Goal: Task Accomplishment & Management: Use online tool/utility

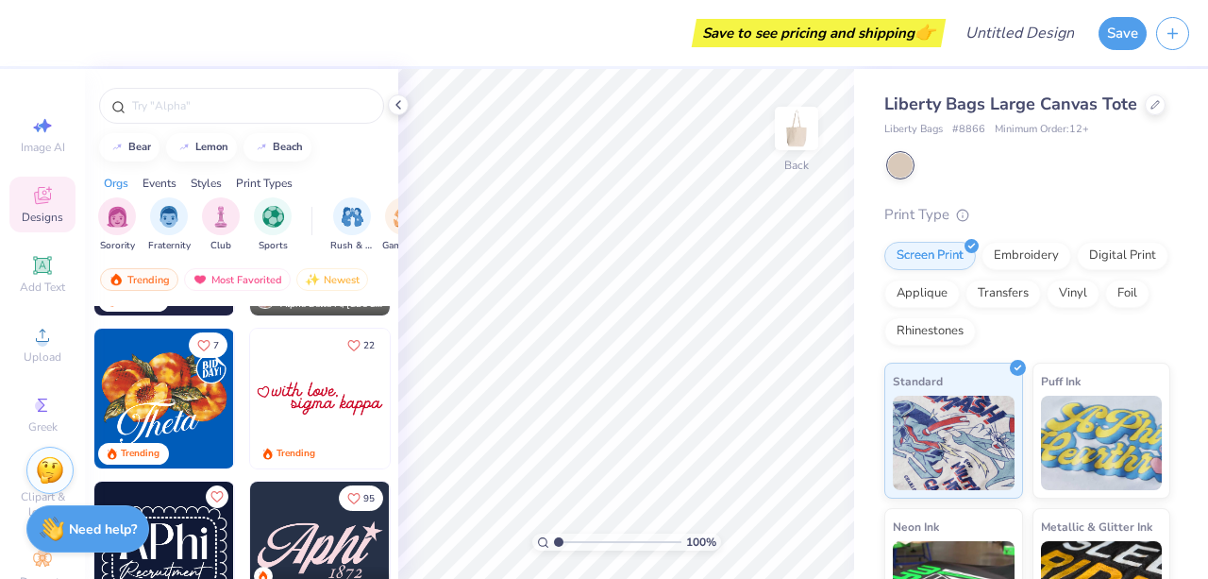
scroll to position [741, 0]
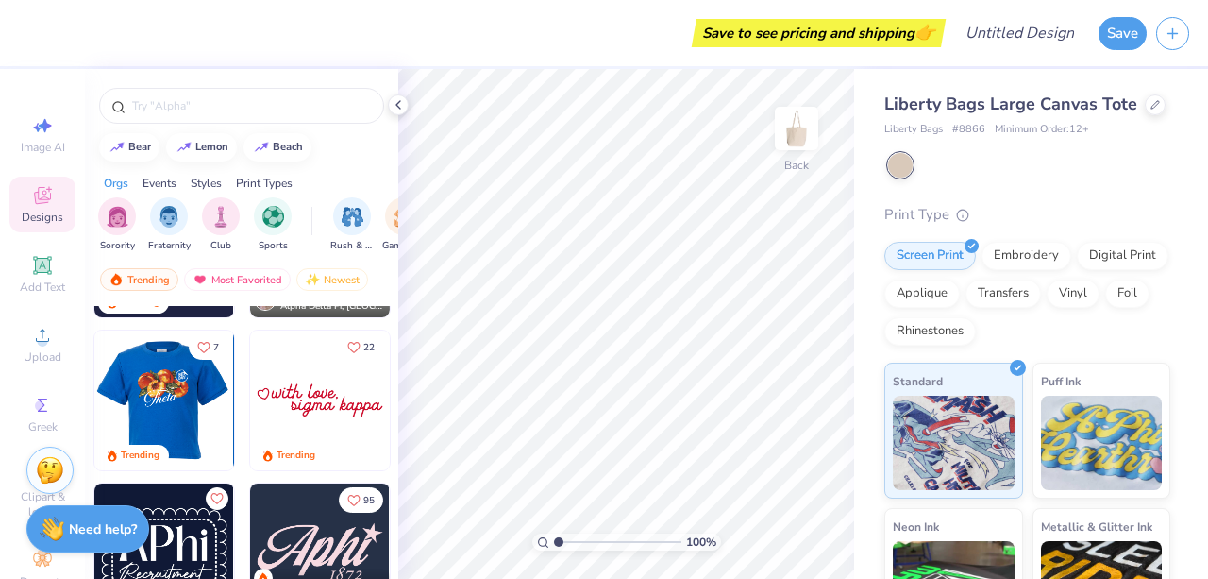
click at [154, 390] on div at bounding box center [164, 400] width 419 height 140
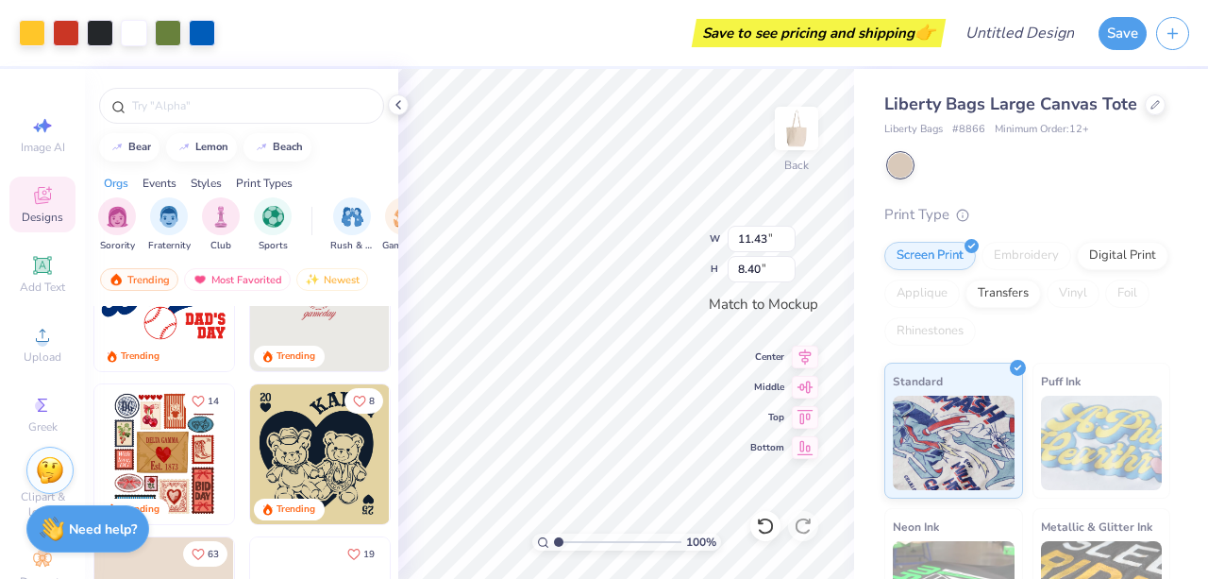
scroll to position [1606, 0]
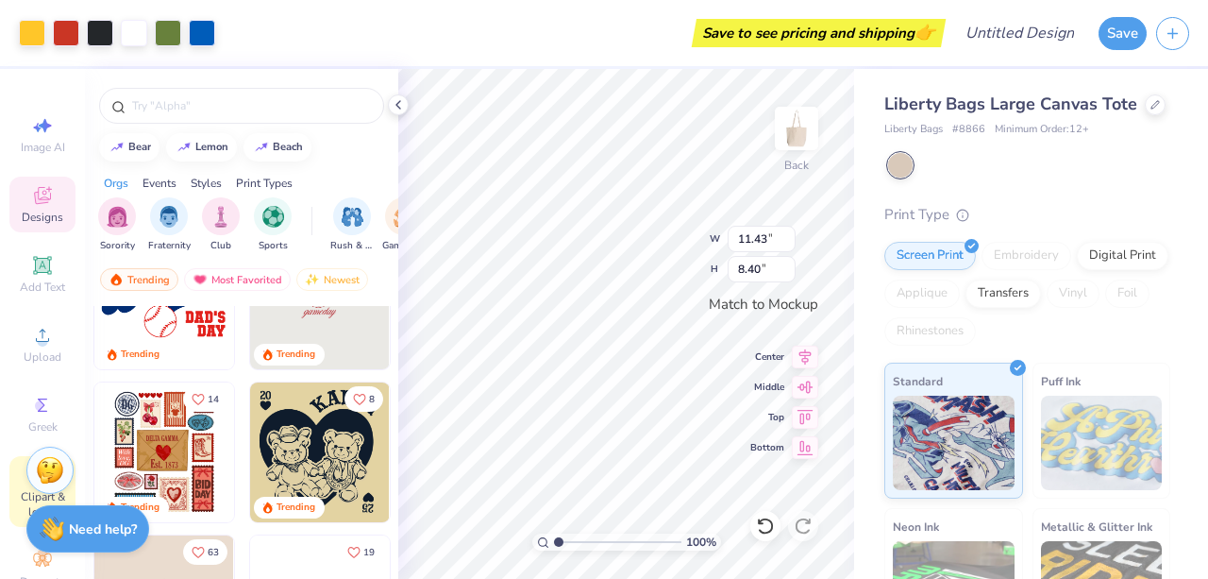
click at [24, 491] on span "Clipart & logos" at bounding box center [42, 504] width 66 height 30
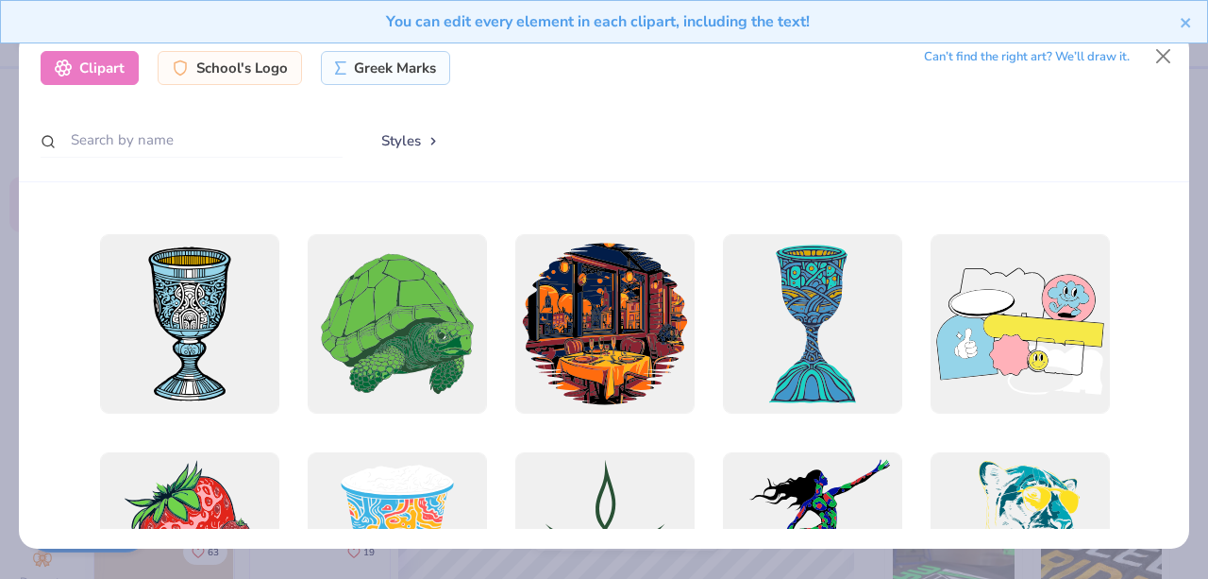
scroll to position [4374, 0]
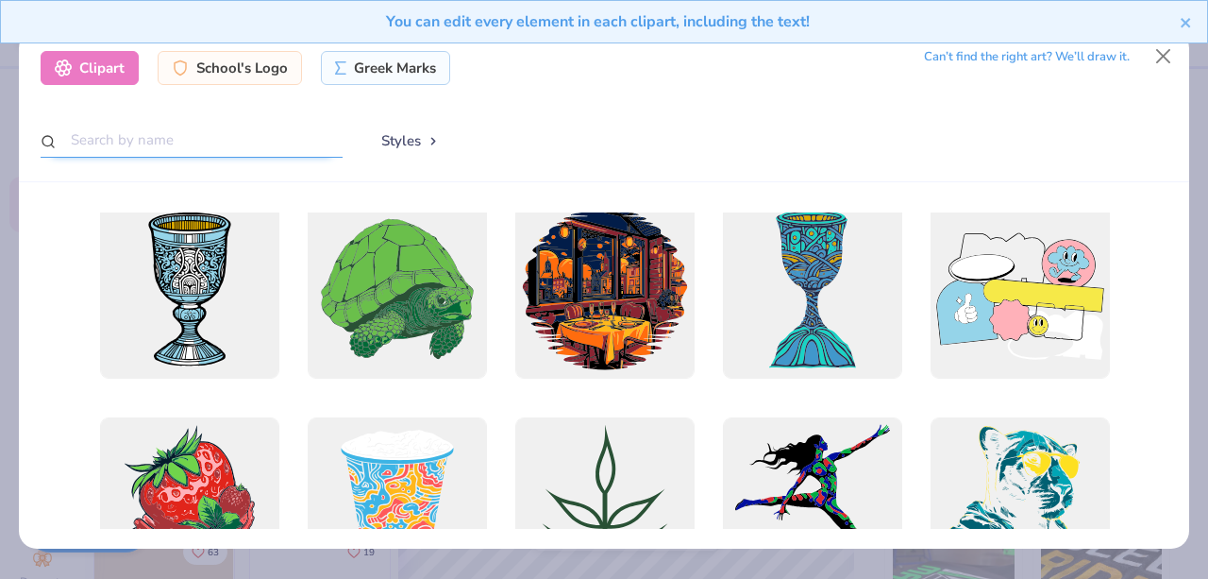
click at [160, 148] on input "text" at bounding box center [192, 140] width 302 height 35
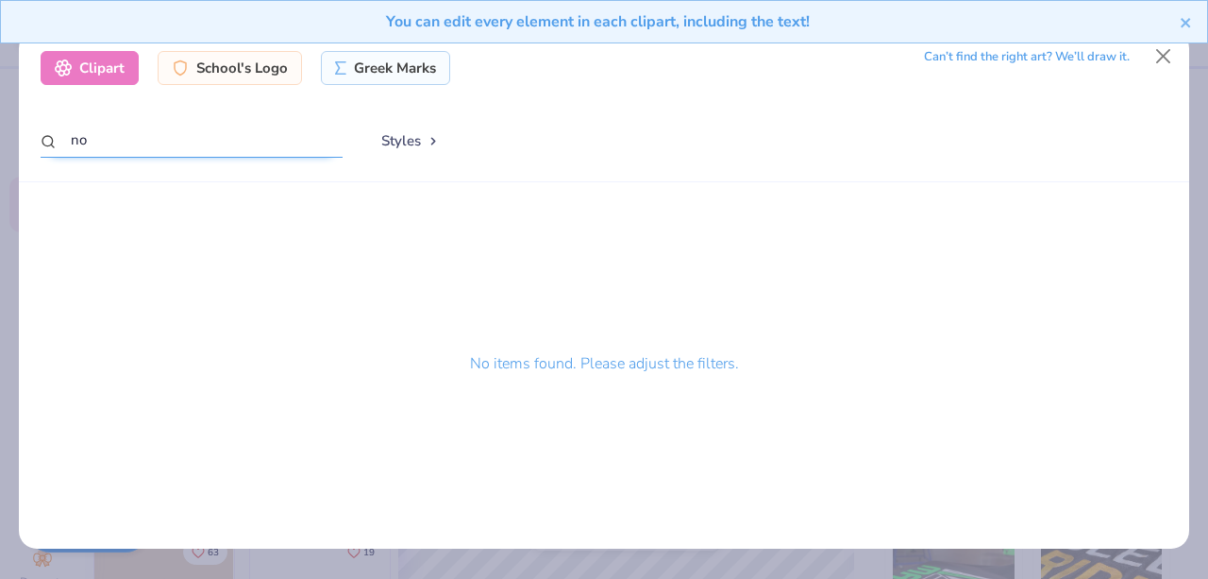
type input "n"
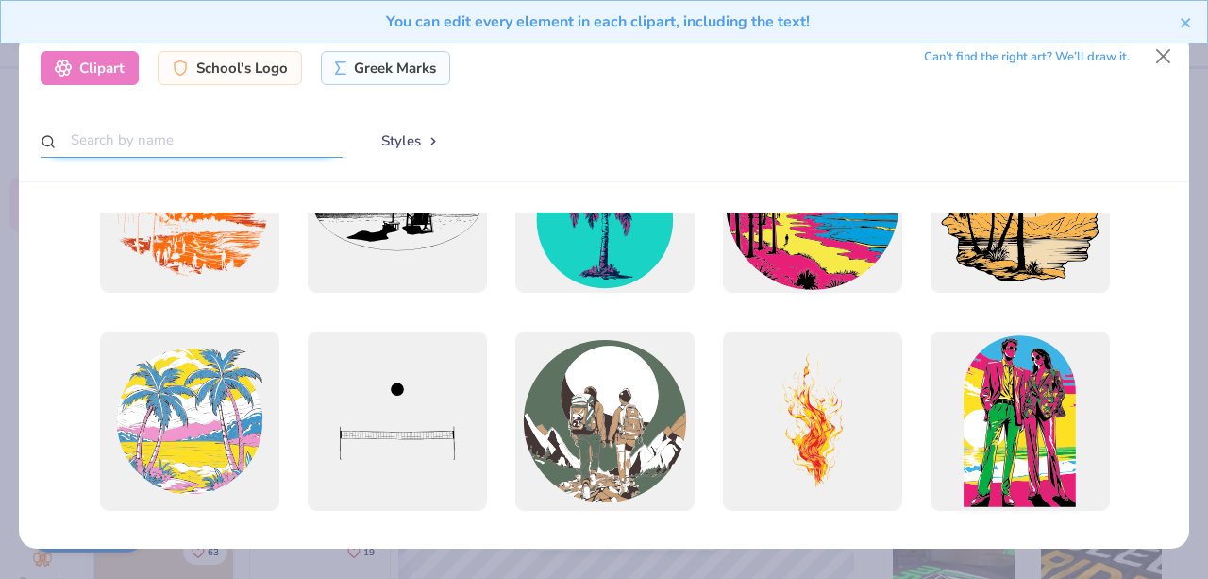
scroll to position [10553, 0]
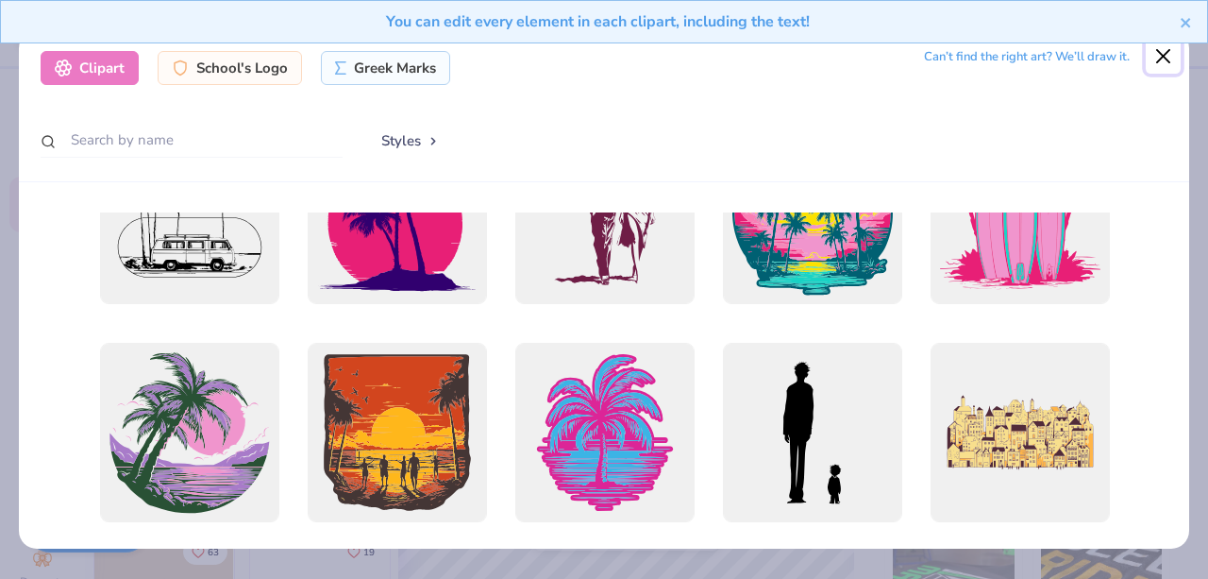
click at [1166, 59] on button "Close" at bounding box center [1164, 56] width 36 height 36
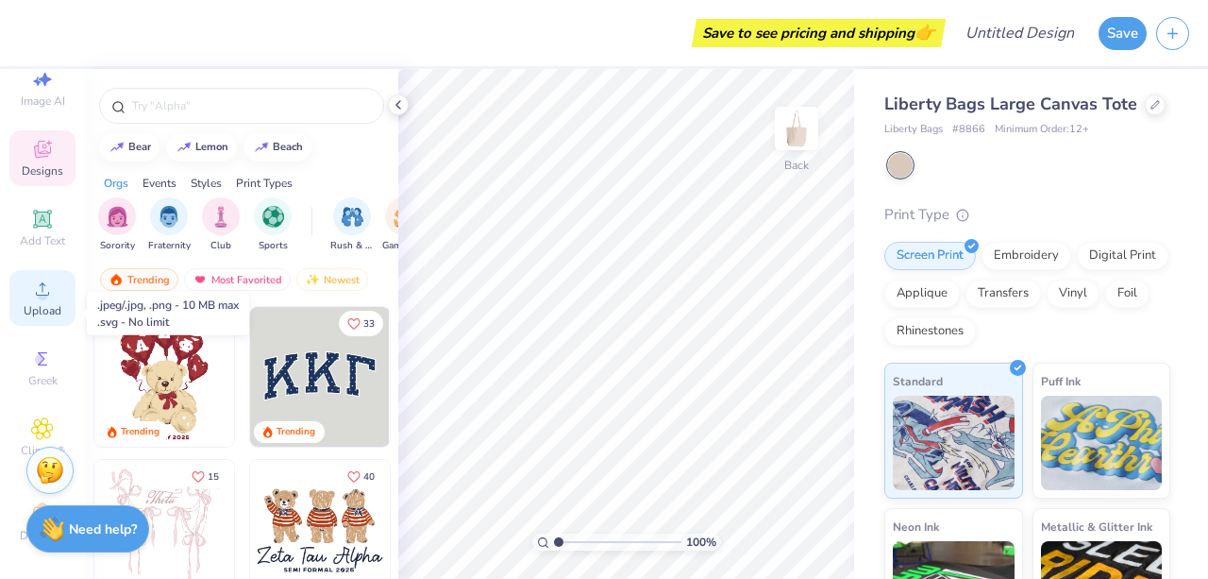
scroll to position [47, 0]
click at [33, 289] on icon at bounding box center [42, 288] width 23 height 23
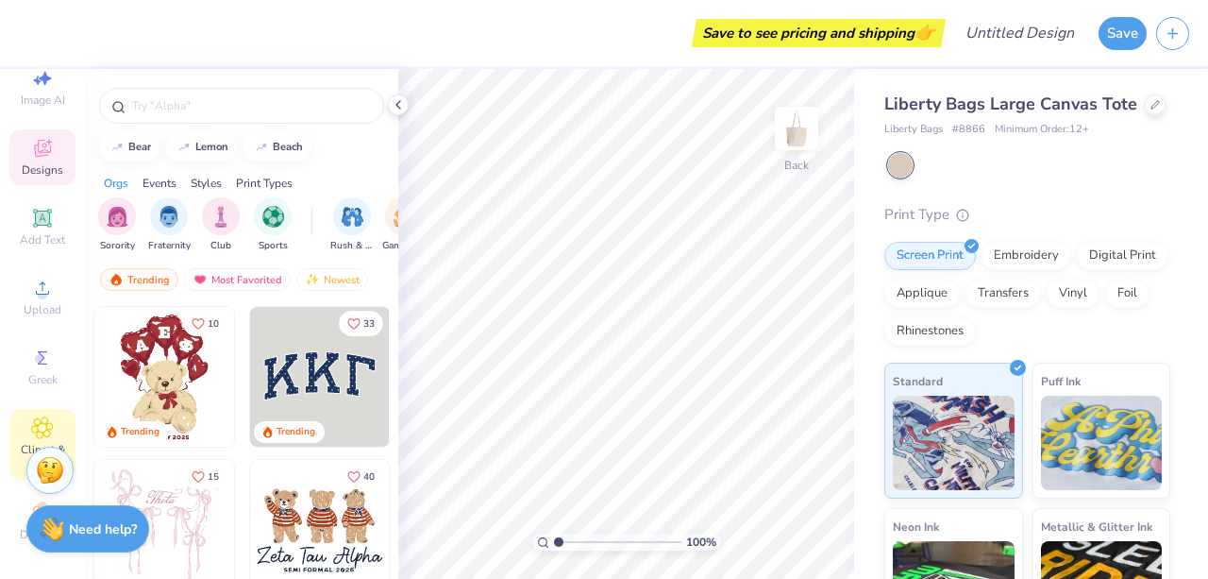
scroll to position [55, 0]
click at [36, 418] on icon at bounding box center [42, 420] width 21 height 21
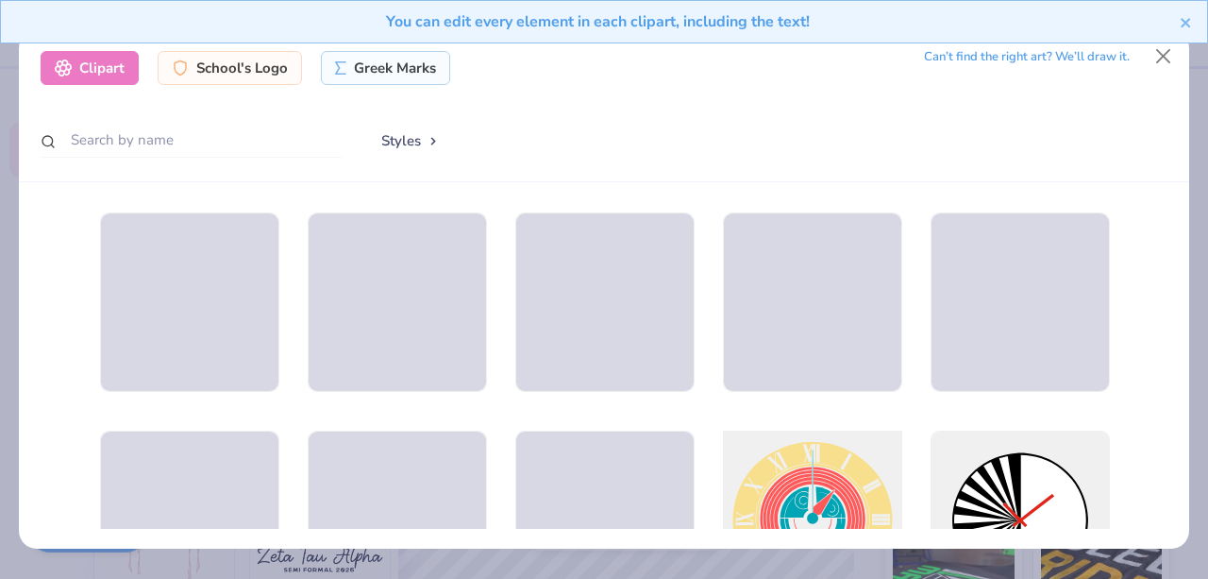
click at [877, 467] on div at bounding box center [812, 520] width 197 height 197
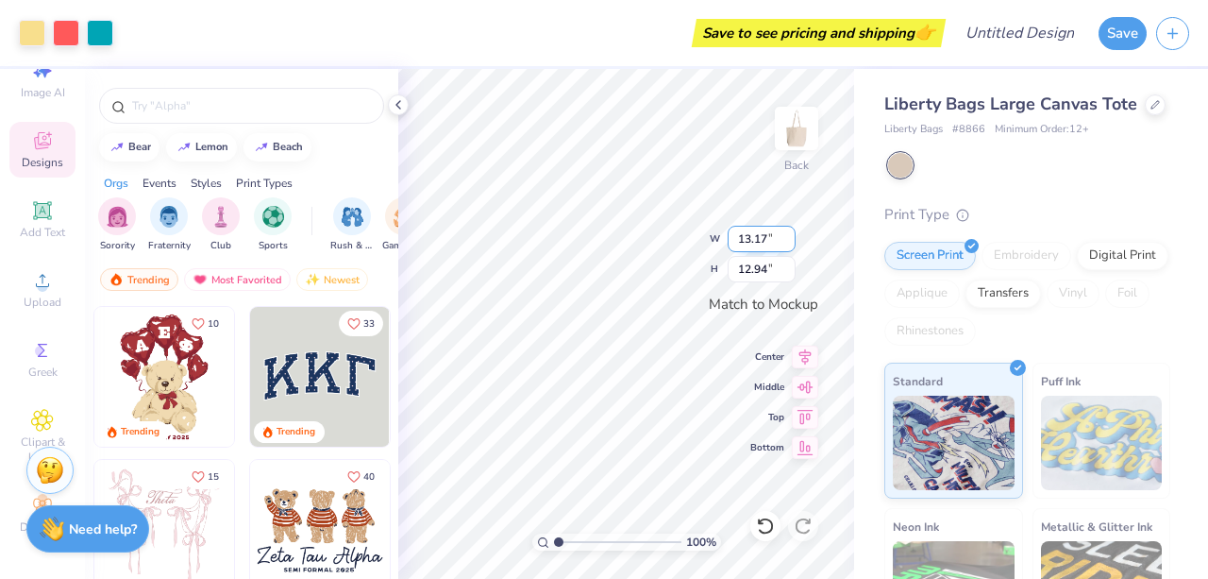
click at [757, 246] on input "13.17" at bounding box center [762, 239] width 68 height 26
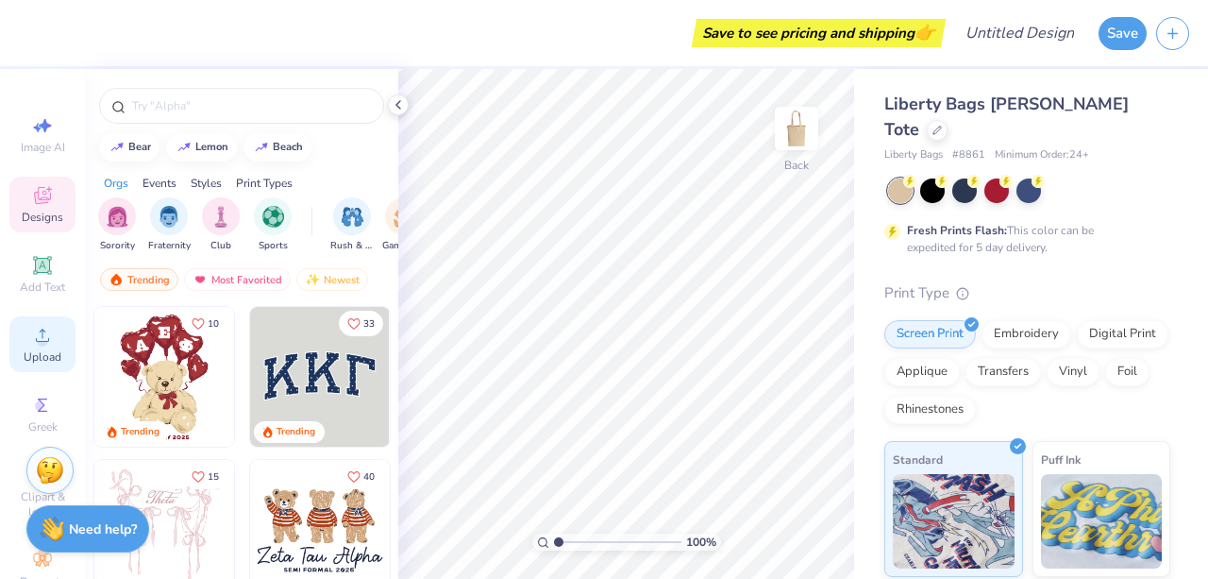
click at [32, 335] on icon at bounding box center [42, 335] width 23 height 23
click at [48, 350] on span "Upload" at bounding box center [43, 356] width 38 height 15
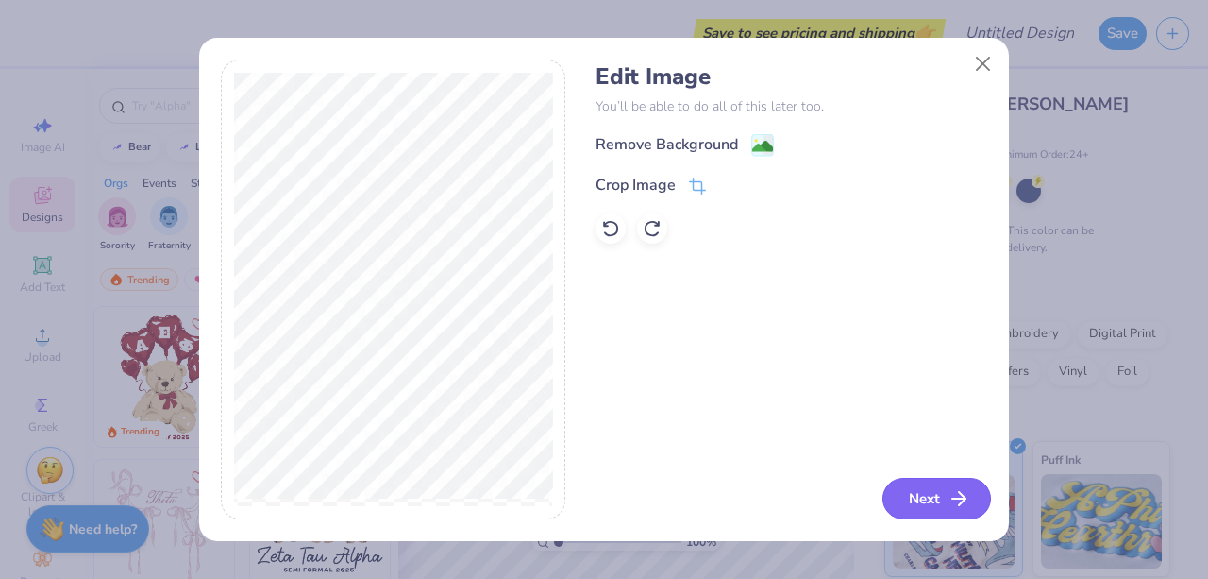
click at [935, 495] on button "Next" at bounding box center [937, 499] width 109 height 42
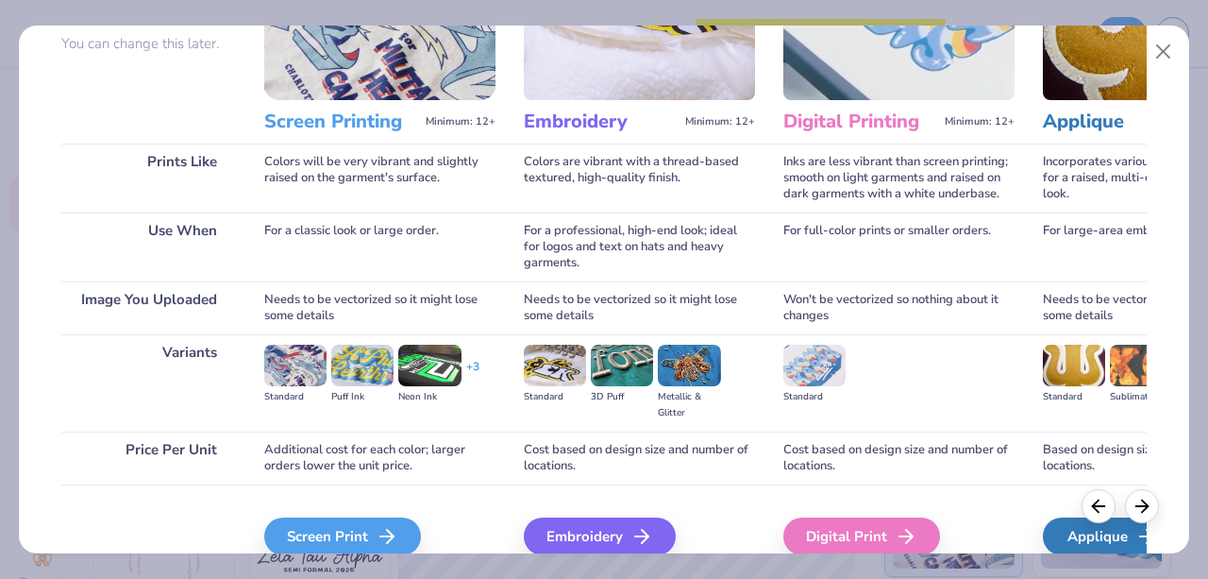
scroll to position [267, 0]
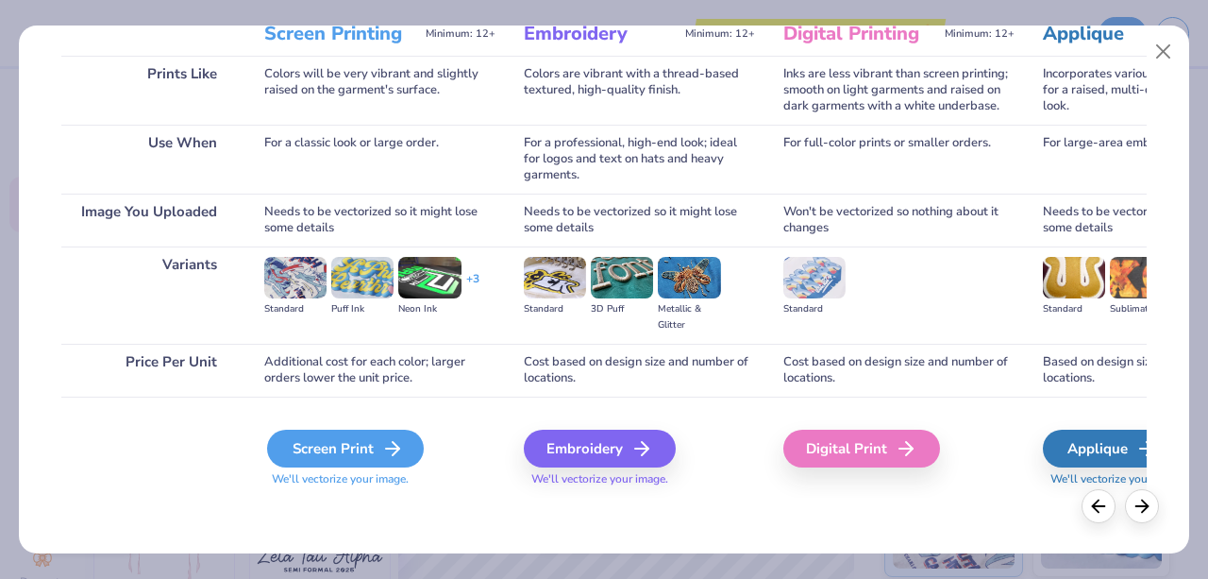
click at [335, 454] on div "Screen Print" at bounding box center [345, 448] width 157 height 38
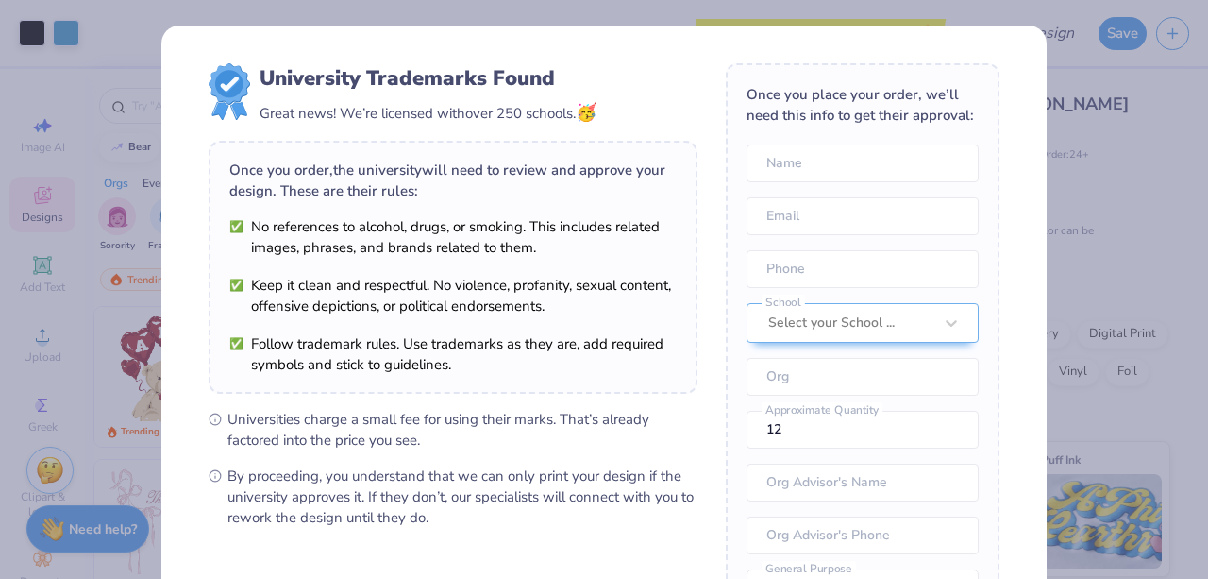
scroll to position [241, 0]
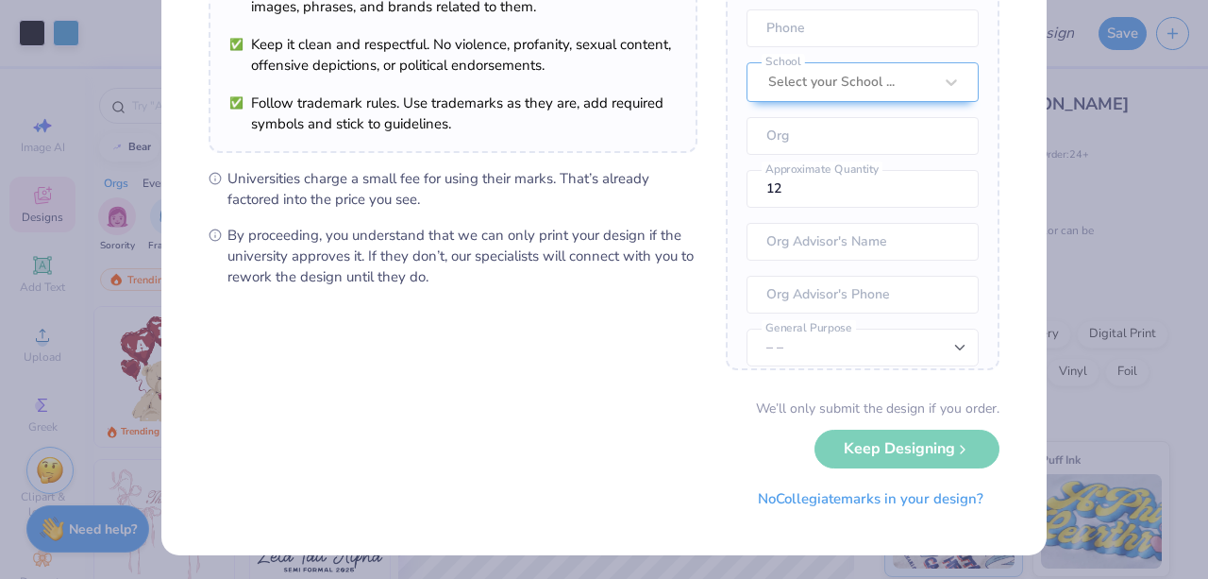
click at [949, 456] on div "We’ll only submit the design if you order. Keep Designing No Collegiate marks i…" at bounding box center [604, 457] width 791 height 119
click at [1189, 331] on div "University Trademarks Found Great news! We’re licensed with over 250 schools. 🥳…" at bounding box center [604, 289] width 1208 height 579
click at [862, 503] on button "No Collegiate marks in your design?" at bounding box center [871, 494] width 258 height 39
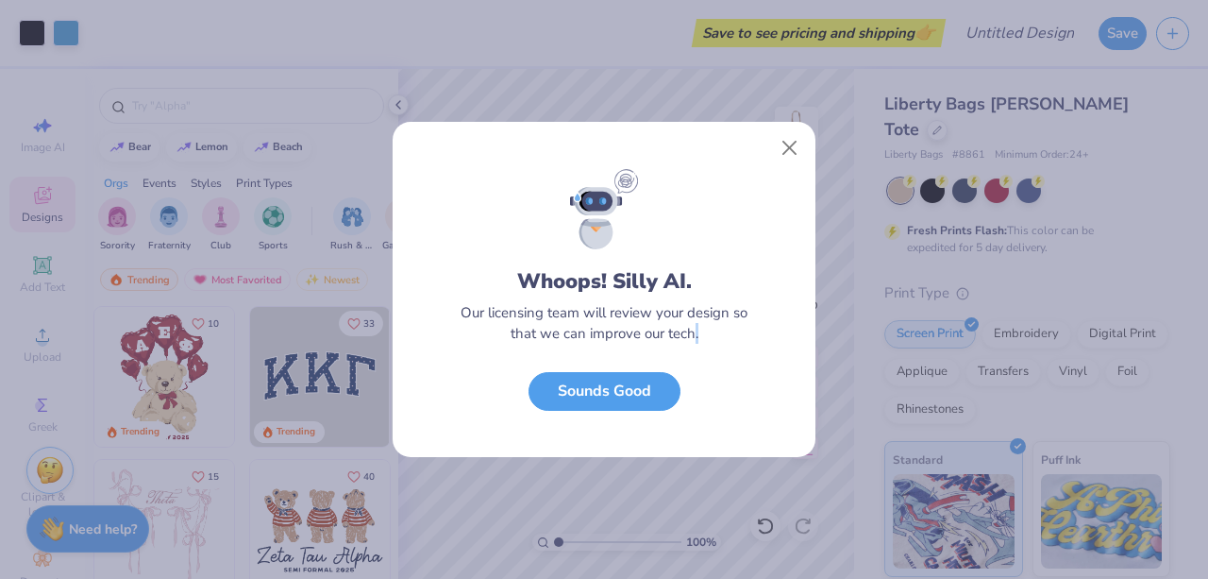
scroll to position [25, 0]
click at [862, 503] on div "Whoops! Silly AI. Our licensing team will review your design so that we can imp…" at bounding box center [604, 289] width 1208 height 579
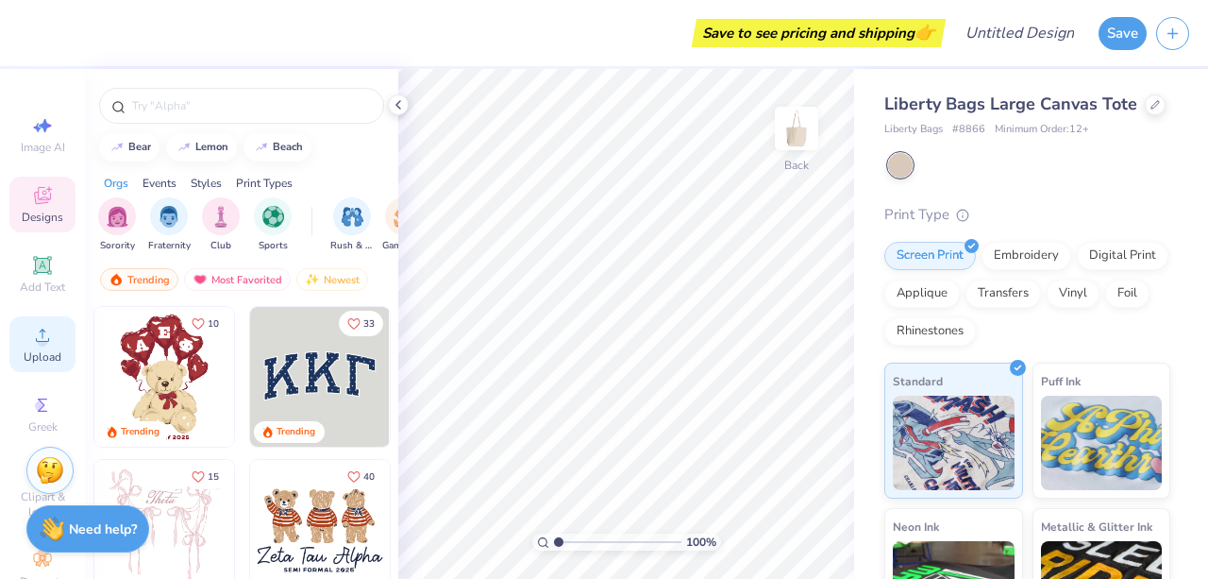
click at [38, 338] on icon at bounding box center [42, 335] width 23 height 23
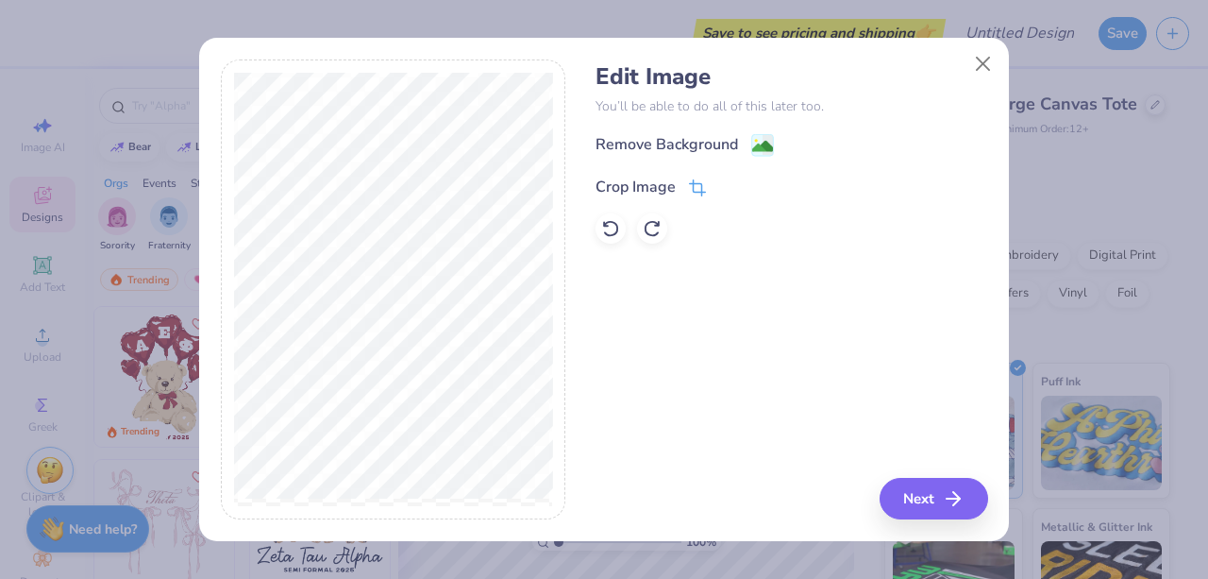
click at [687, 188] on div "Crop Image" at bounding box center [651, 187] width 110 height 23
click at [938, 501] on div "Edit Image You’ll be able to do all of this later too. Remove Background Crop I…" at bounding box center [792, 289] width 392 height 461
click at [713, 254] on div "Edit Image You’ll be able to do all of this later too. Remove Background Crop I…" at bounding box center [792, 289] width 392 height 461
click at [673, 194] on div "Crop Image" at bounding box center [636, 185] width 80 height 23
click at [727, 188] on polyline at bounding box center [730, 185] width 8 height 6
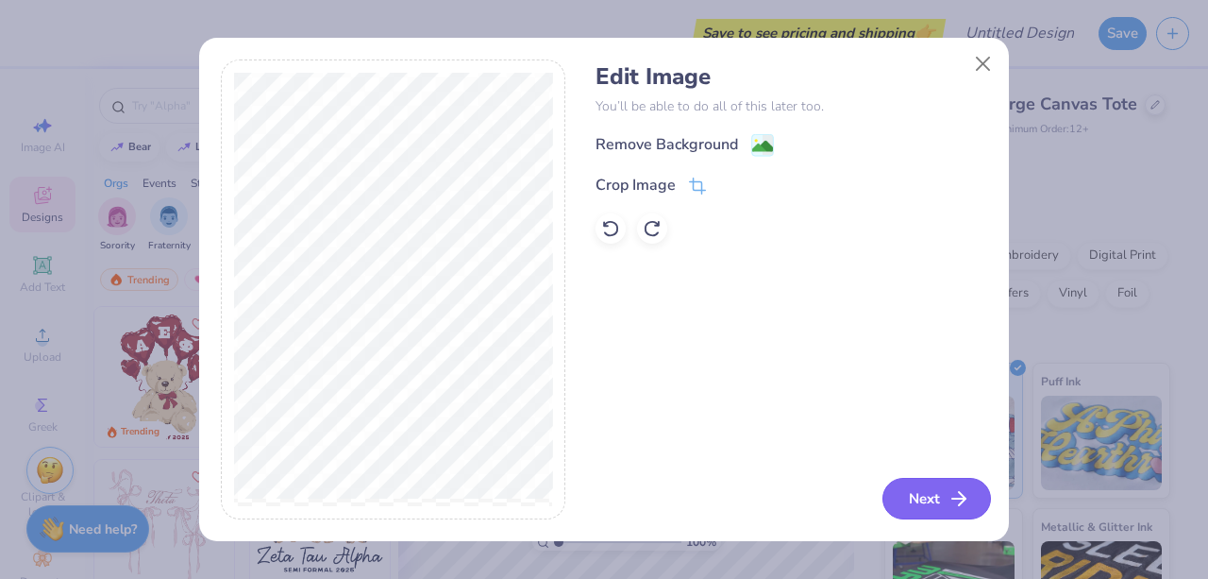
click at [926, 514] on button "Next" at bounding box center [937, 499] width 109 height 42
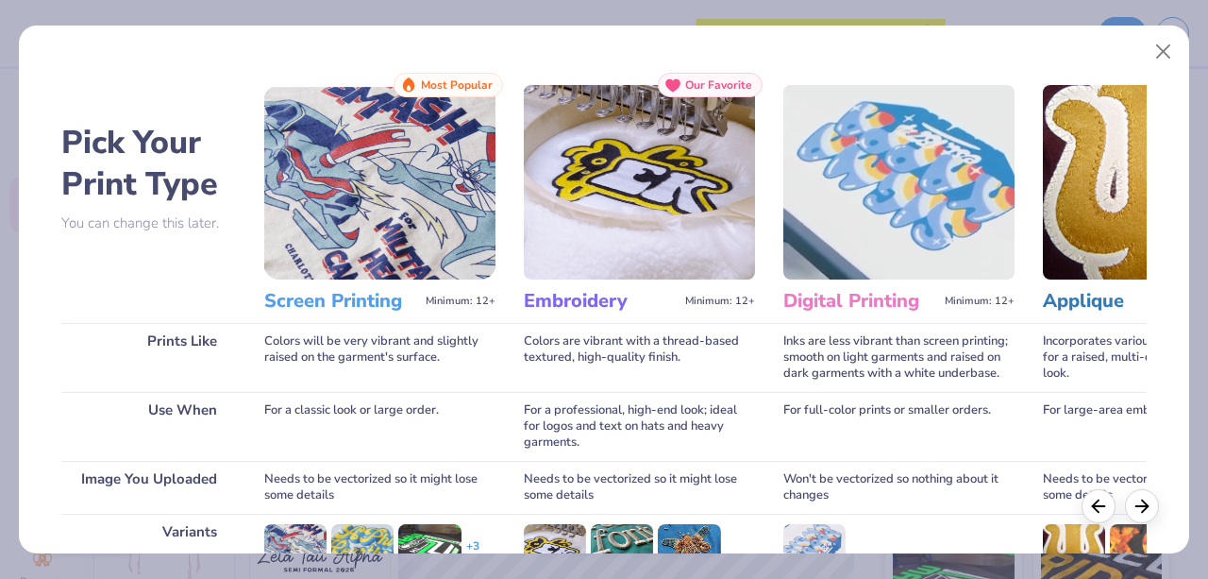
scroll to position [267, 0]
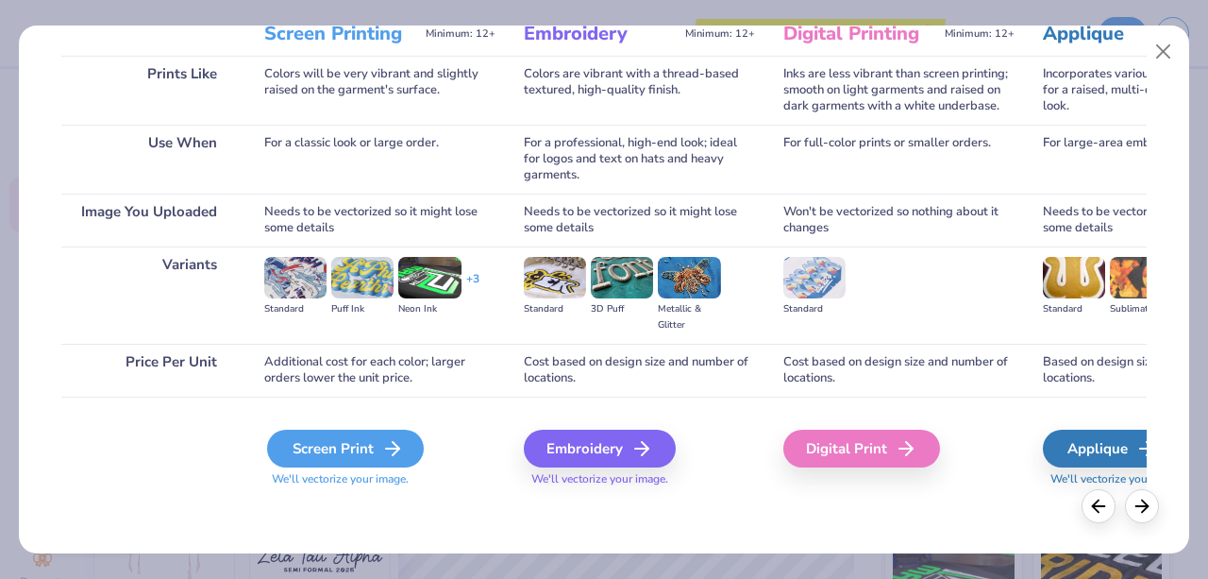
click at [360, 441] on div "Screen Print" at bounding box center [345, 448] width 157 height 38
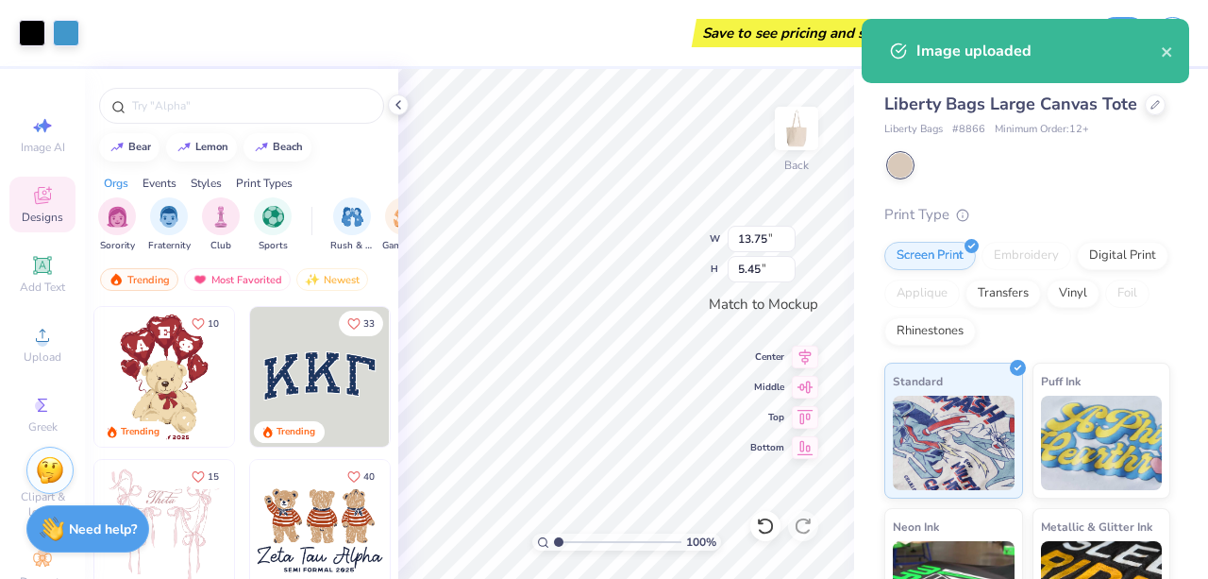
click at [861, 457] on div "Liberty Bags Large Canvas Tote Liberty Bags # 8866 Minimum Order: 12 + Print Ty…" at bounding box center [1031, 429] width 354 height 720
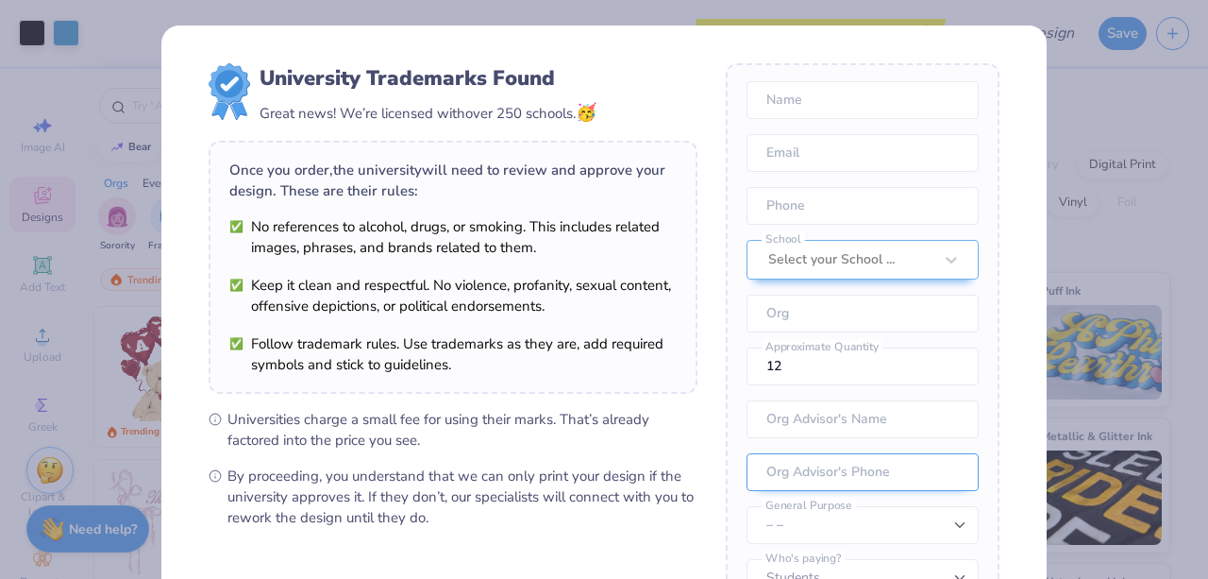
scroll to position [241, 0]
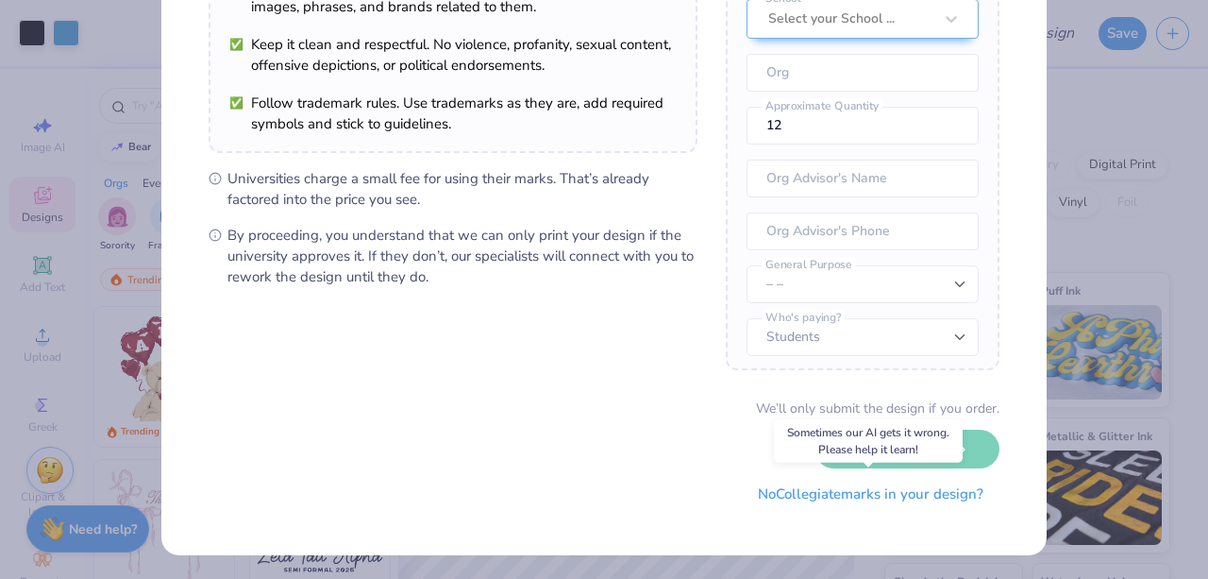
click at [841, 492] on button "No Collegiate marks in your design?" at bounding box center [871, 494] width 258 height 39
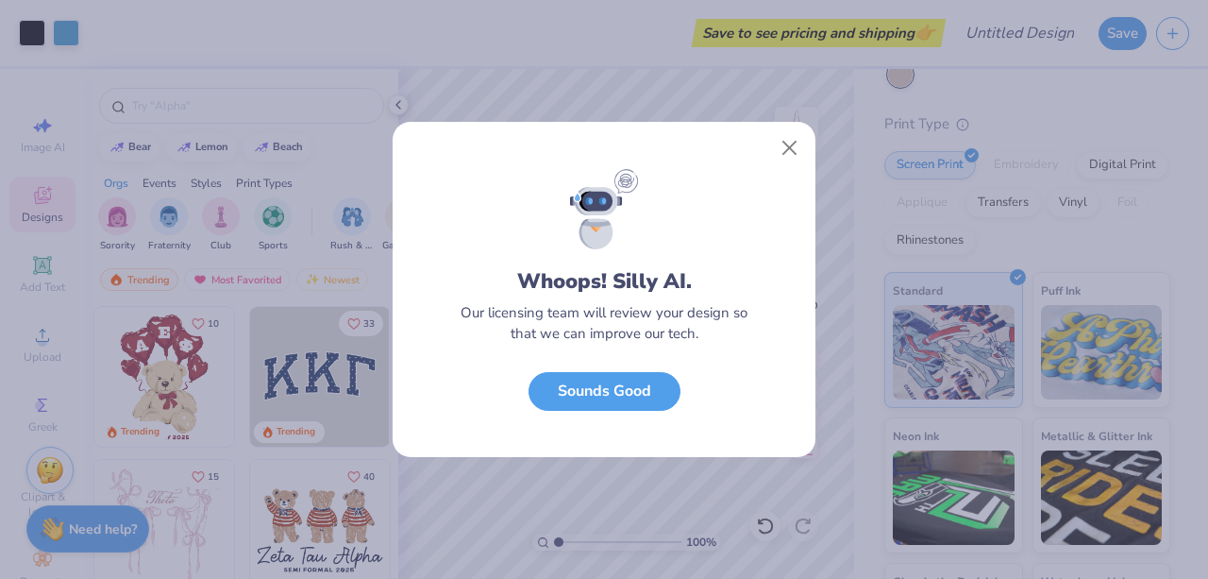
scroll to position [25, 0]
click at [790, 147] on button "Close" at bounding box center [790, 148] width 36 height 36
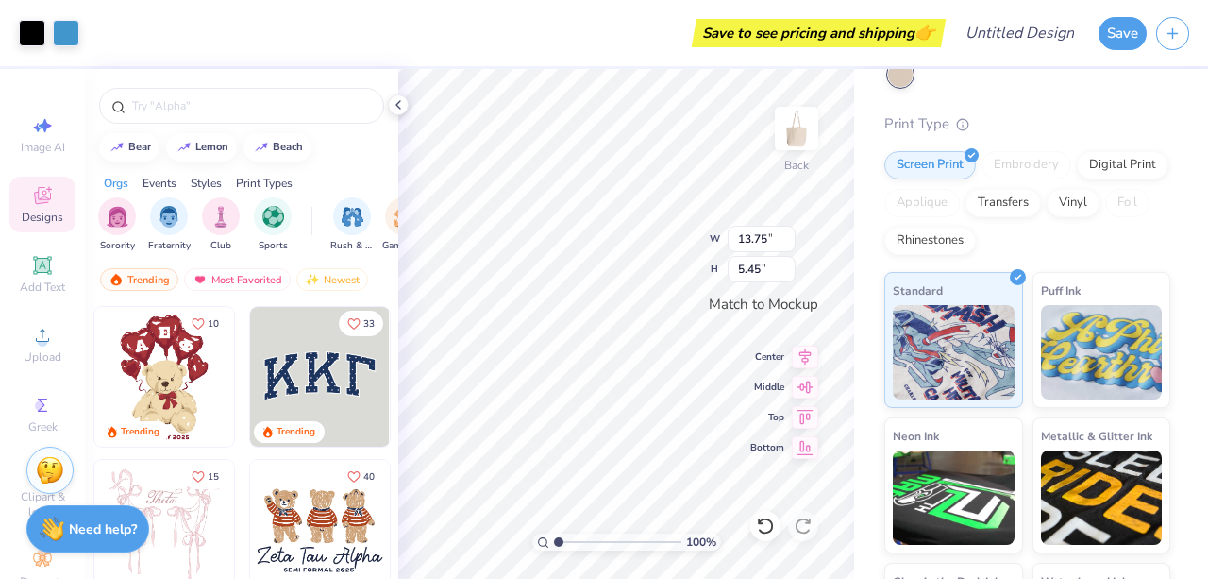
click at [858, 446] on div "Liberty Bags Large Canvas Tote Liberty Bags # 8866 Minimum Order: 12 + Print Ty…" at bounding box center [1031, 338] width 354 height 720
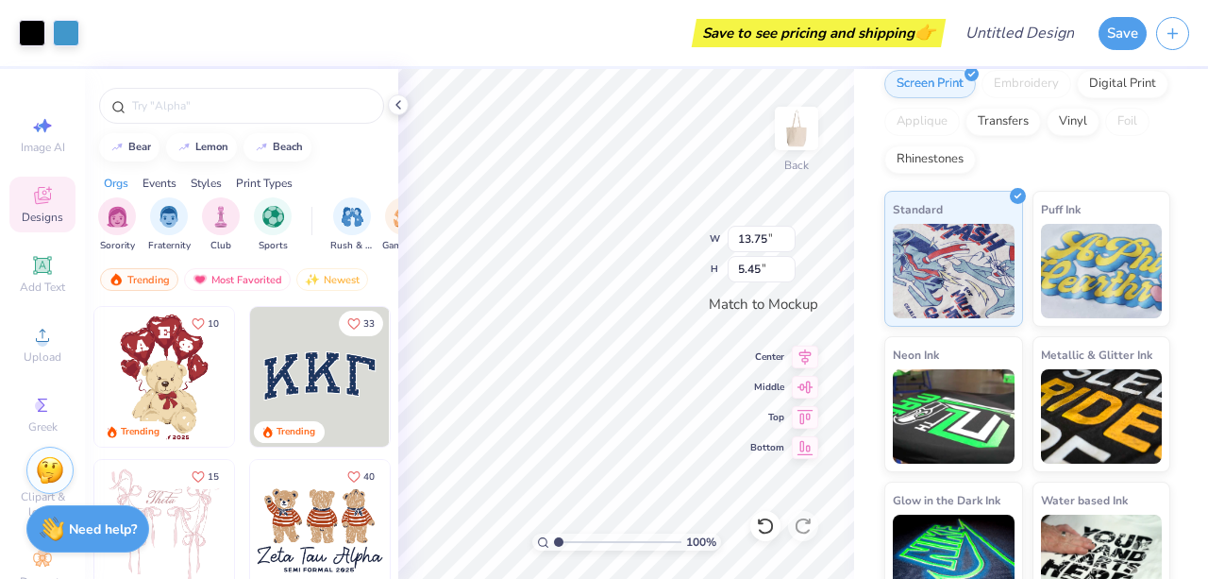
scroll to position [174, 0]
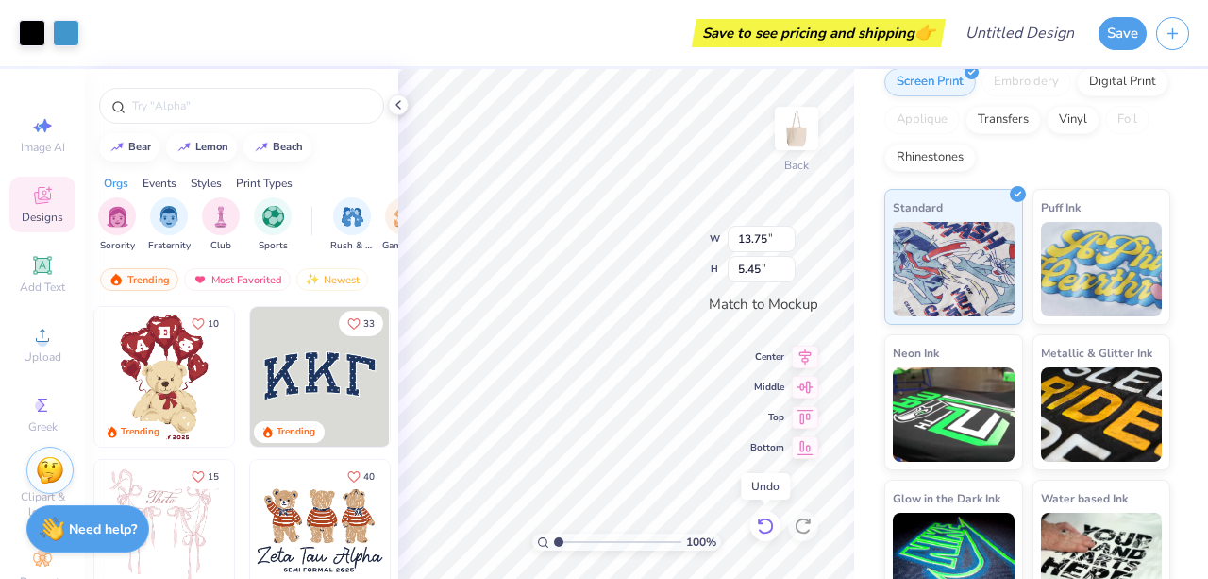
click at [775, 533] on icon at bounding box center [765, 525] width 19 height 19
click at [801, 525] on icon at bounding box center [803, 525] width 19 height 19
click at [572, 543] on input "range" at bounding box center [617, 541] width 127 height 17
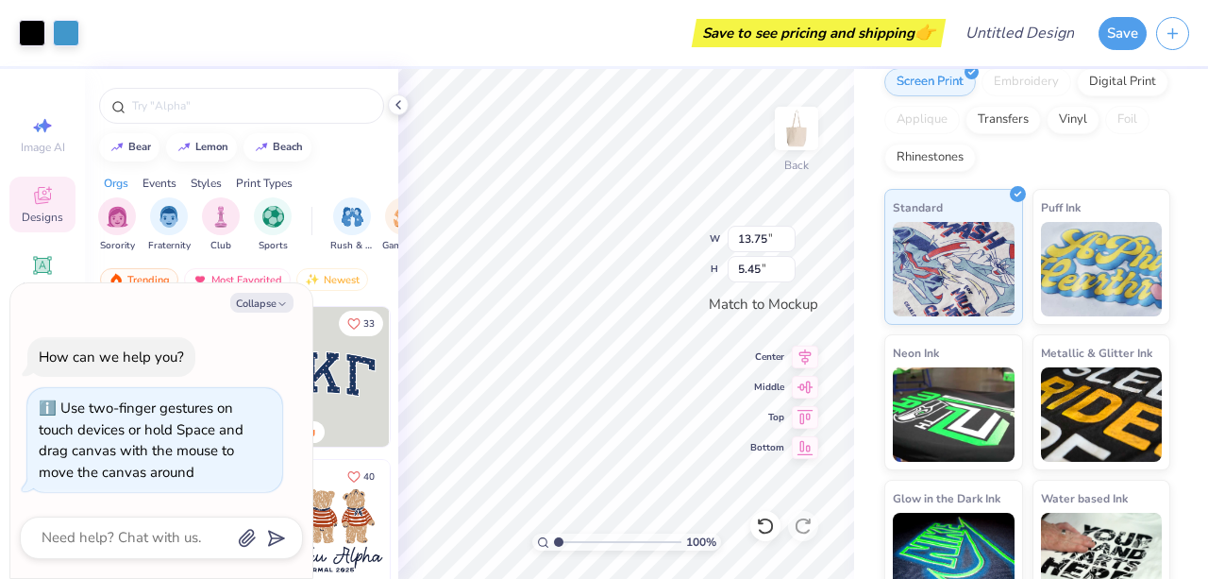
type input "1"
click at [556, 543] on input "range" at bounding box center [617, 541] width 127 height 17
type textarea "x"
